Goal: Connect with others: Establish contact or relationships with other users

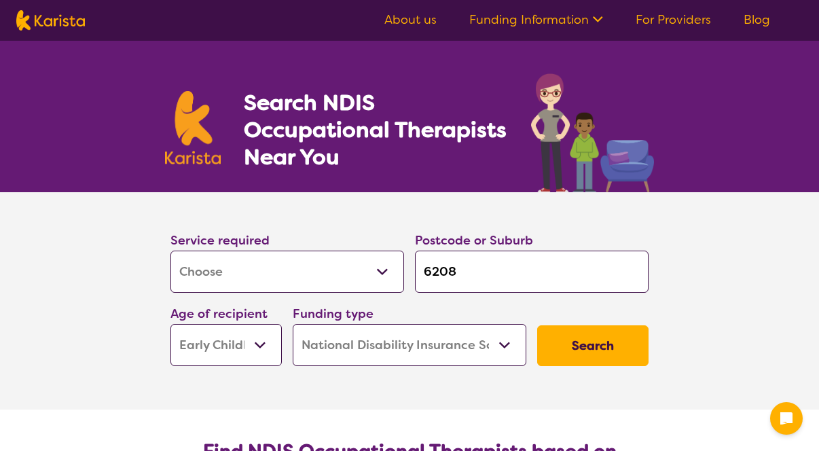
select select "[MEDICAL_DATA]"
select select "EC"
select select "NDIS"
select select "[MEDICAL_DATA]"
select select "EC"
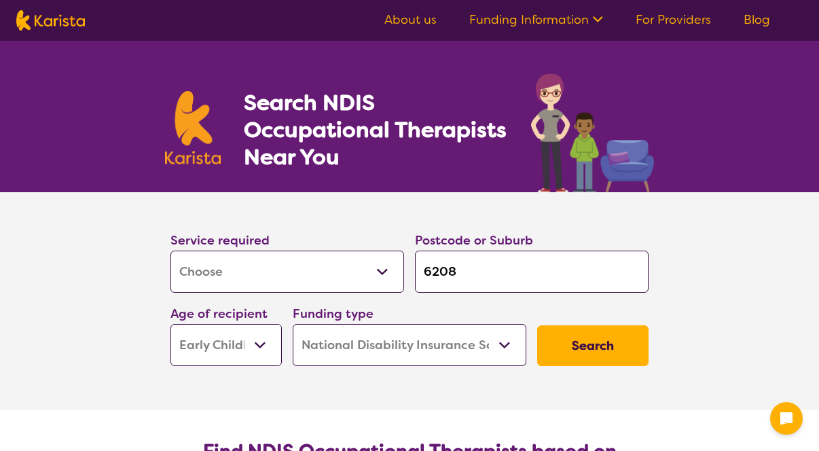
select select "NDIS"
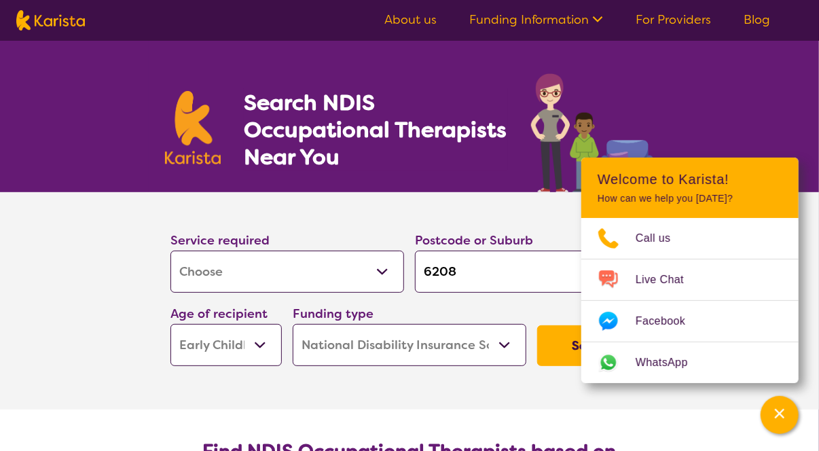
click at [462, 274] on input "6208" at bounding box center [532, 272] width 234 height 42
type input "620"
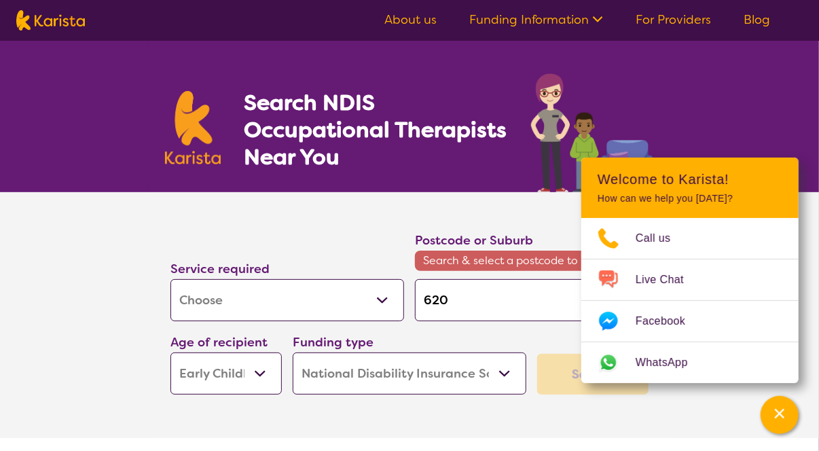
type input "62"
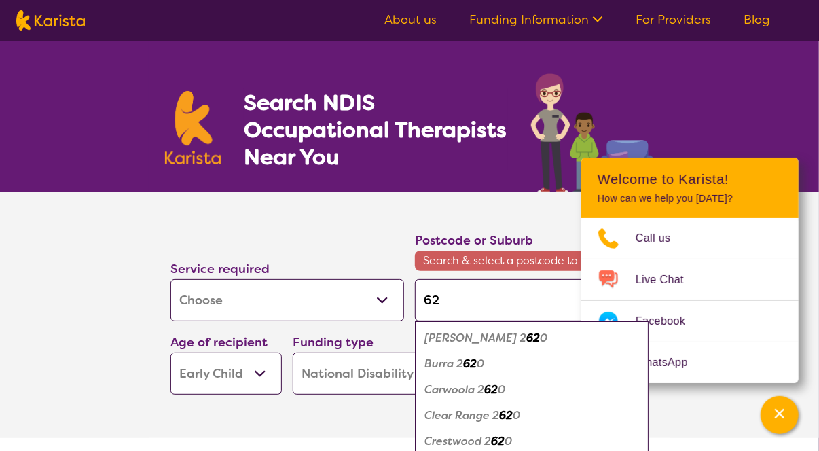
type input "6"
type input "61"
type input "610"
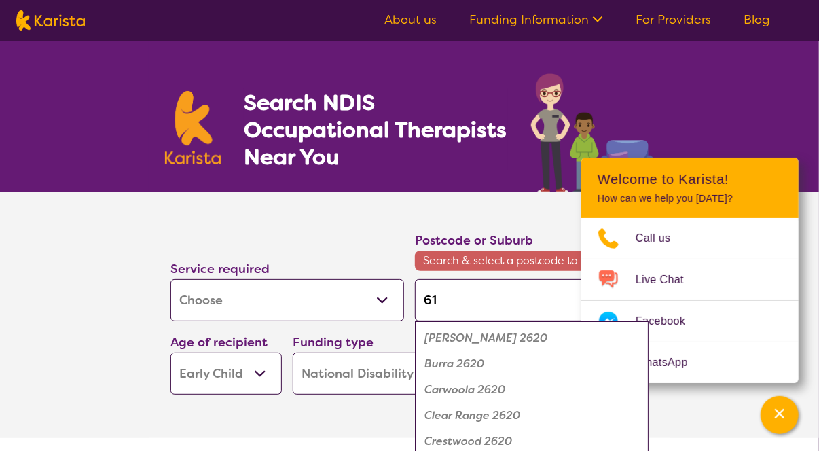
type input "610"
type input "6107"
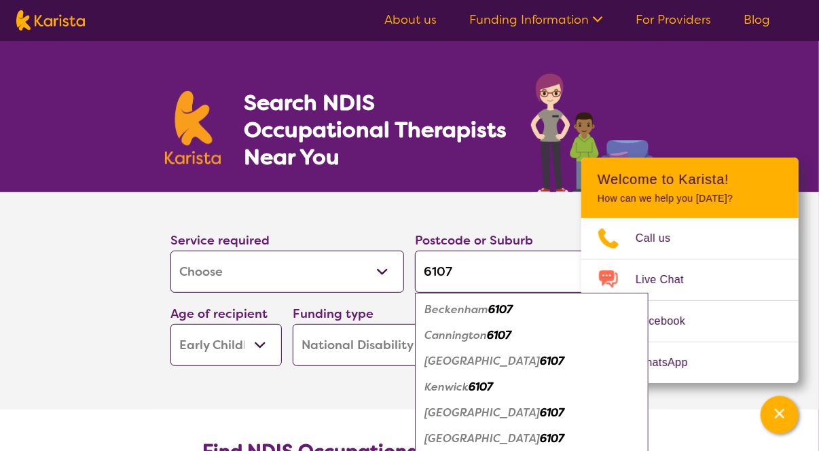
type input "6107"
click at [540, 436] on em "6107" at bounding box center [552, 438] width 24 height 14
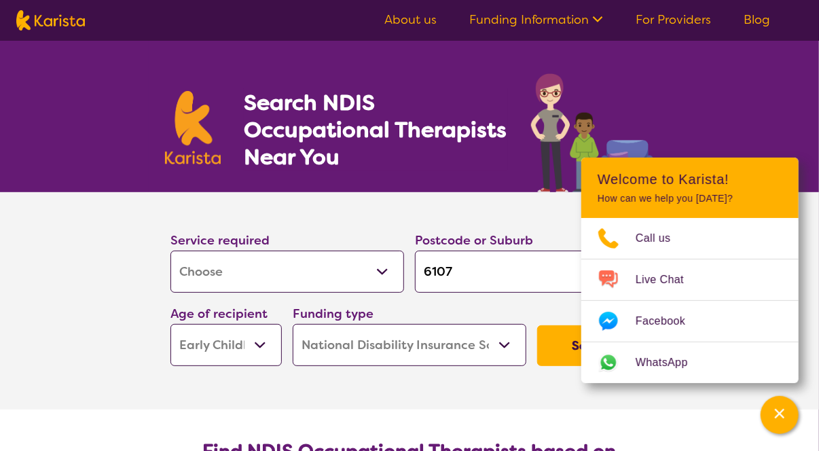
click at [260, 344] on select "Early Childhood - 0 to 9 Child - 10 to 11 Adolescent - 12 to 17 Adult - 18 to 6…" at bounding box center [225, 345] width 111 height 42
select select "AS"
click at [170, 324] on select "Early Childhood - 0 to 9 Child - 10 to 11 Adolescent - 12 to 17 Adult - 18 to 6…" at bounding box center [225, 345] width 111 height 42
select select "AS"
click at [563, 345] on button "Search" at bounding box center [592, 345] width 111 height 41
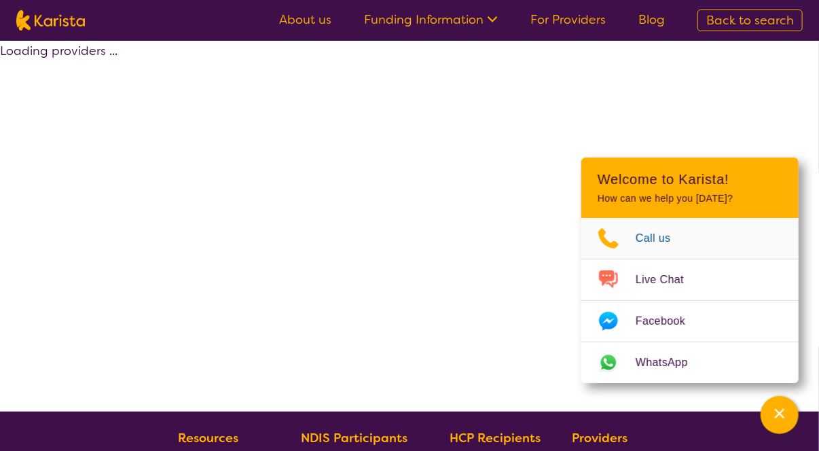
select select "by_score"
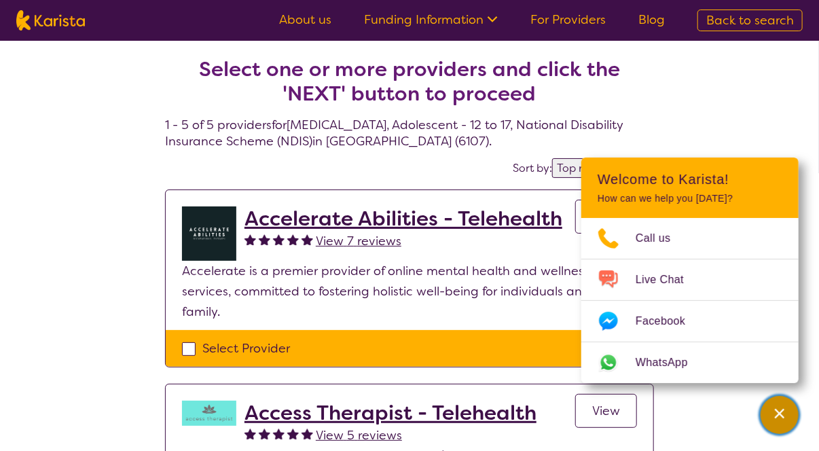
click at [777, 410] on icon "Channel Menu" at bounding box center [780, 414] width 10 height 10
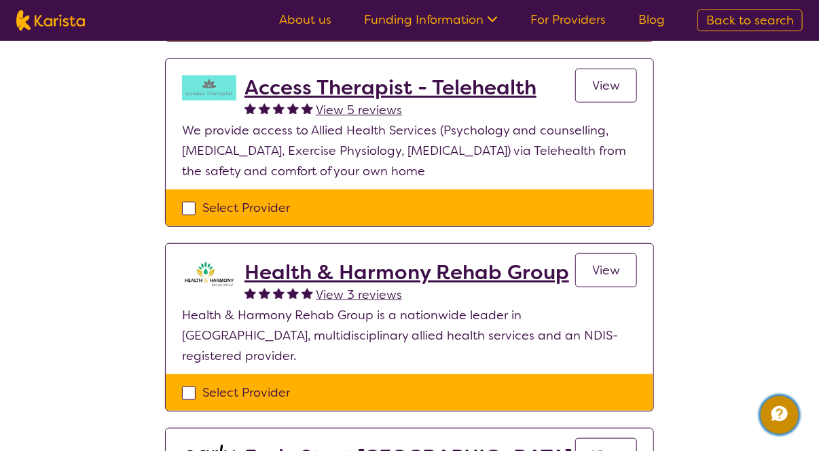
scroll to position [340, 0]
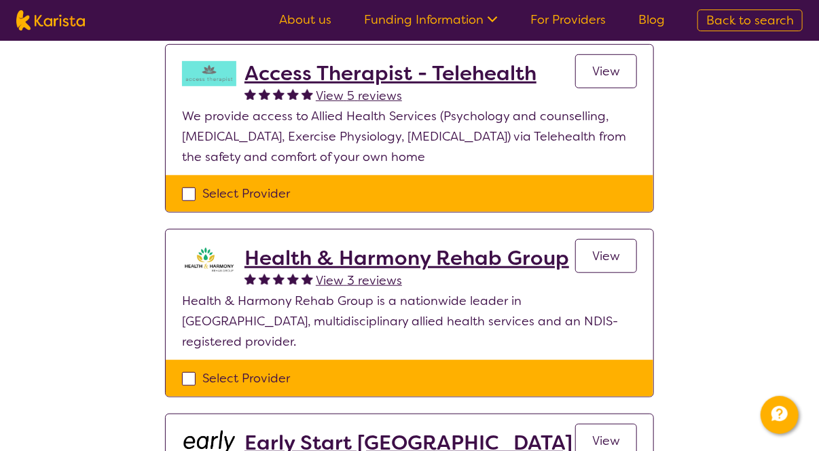
click at [302, 246] on h2 "Health & Harmony Rehab Group" at bounding box center [406, 258] width 325 height 24
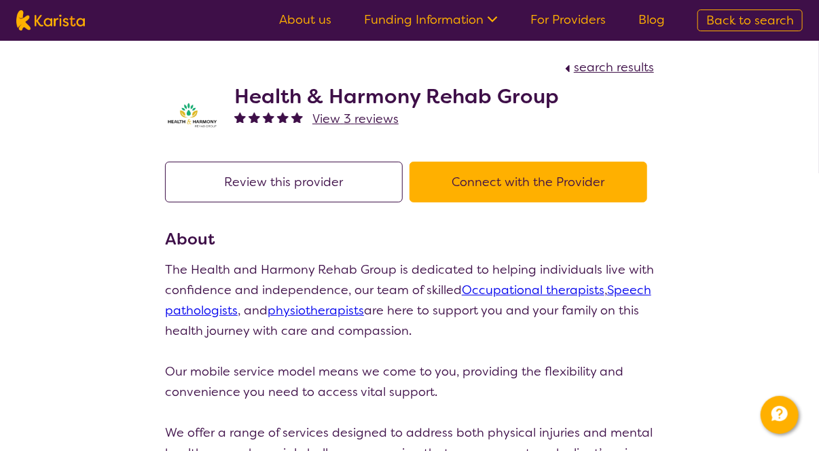
click at [514, 179] on button "Connect with the Provider" at bounding box center [528, 182] width 238 height 41
